Goal: Register for event/course

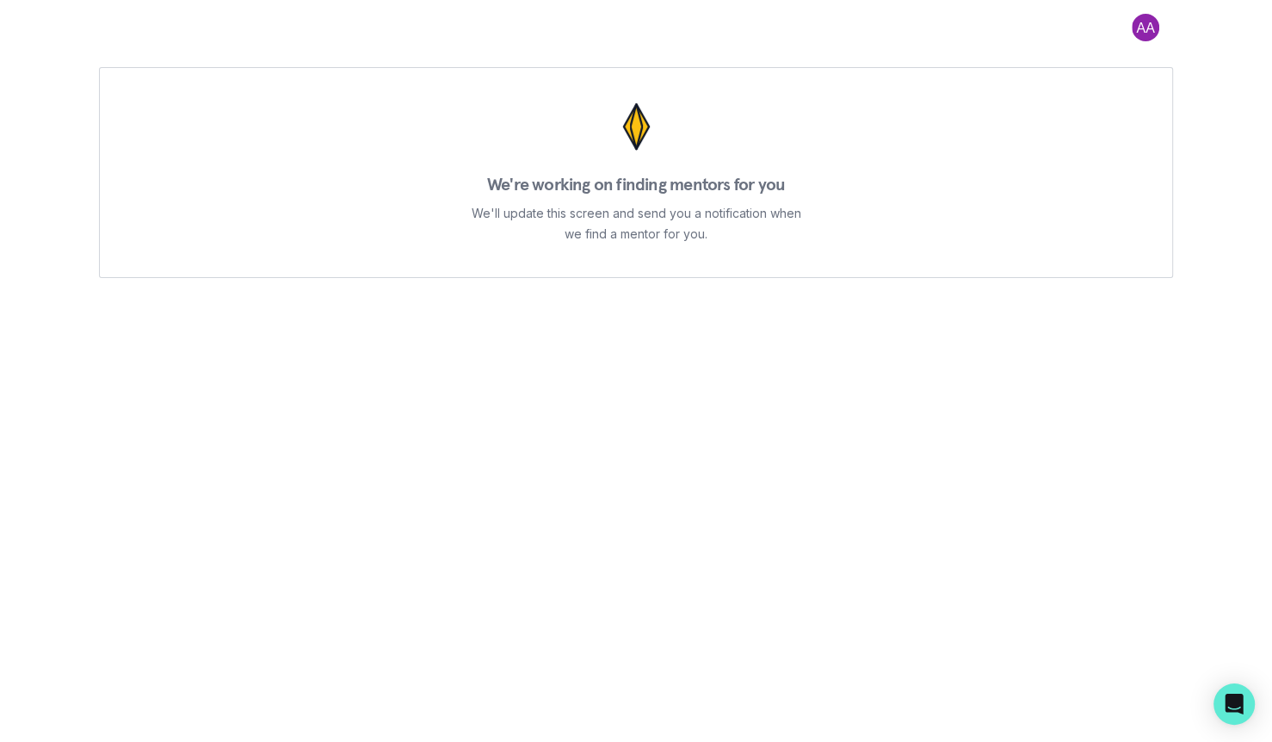
click at [1135, 35] on button at bounding box center [1145, 28] width 55 height 28
click at [1136, 30] on button at bounding box center [1145, 28] width 55 height 28
click at [1137, 29] on button at bounding box center [1145, 28] width 55 height 28
click at [1119, 71] on button "Log out" at bounding box center [1076, 71] width 191 height 31
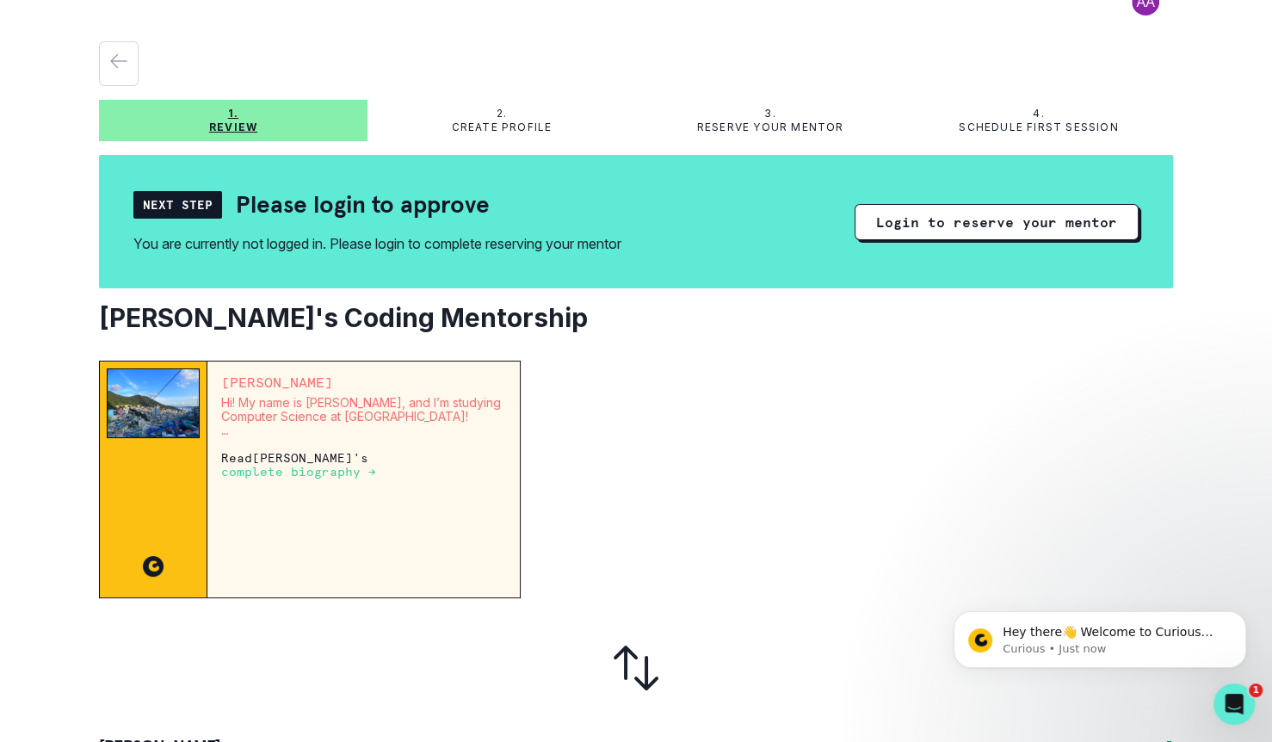
scroll to position [39, 0]
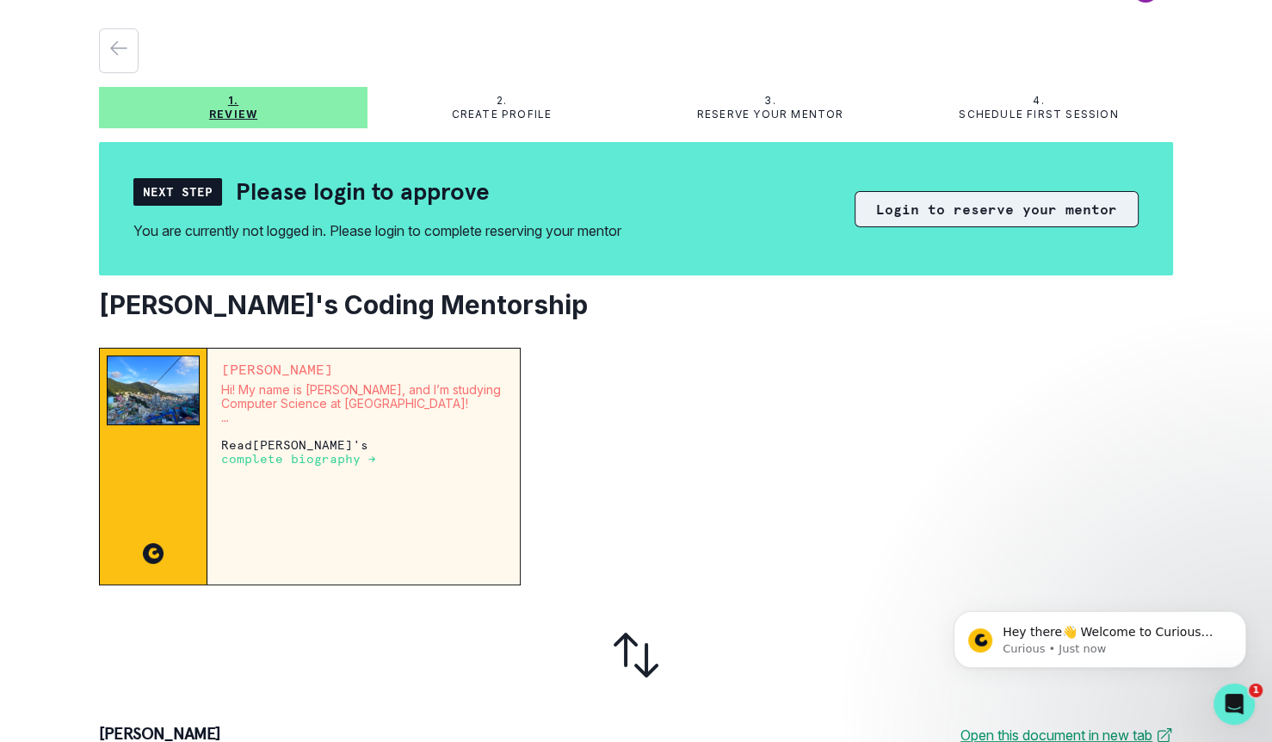
click at [1098, 213] on button "Login to reserve your mentor" at bounding box center [997, 209] width 284 height 36
